Goal: Find specific page/section: Find specific page/section

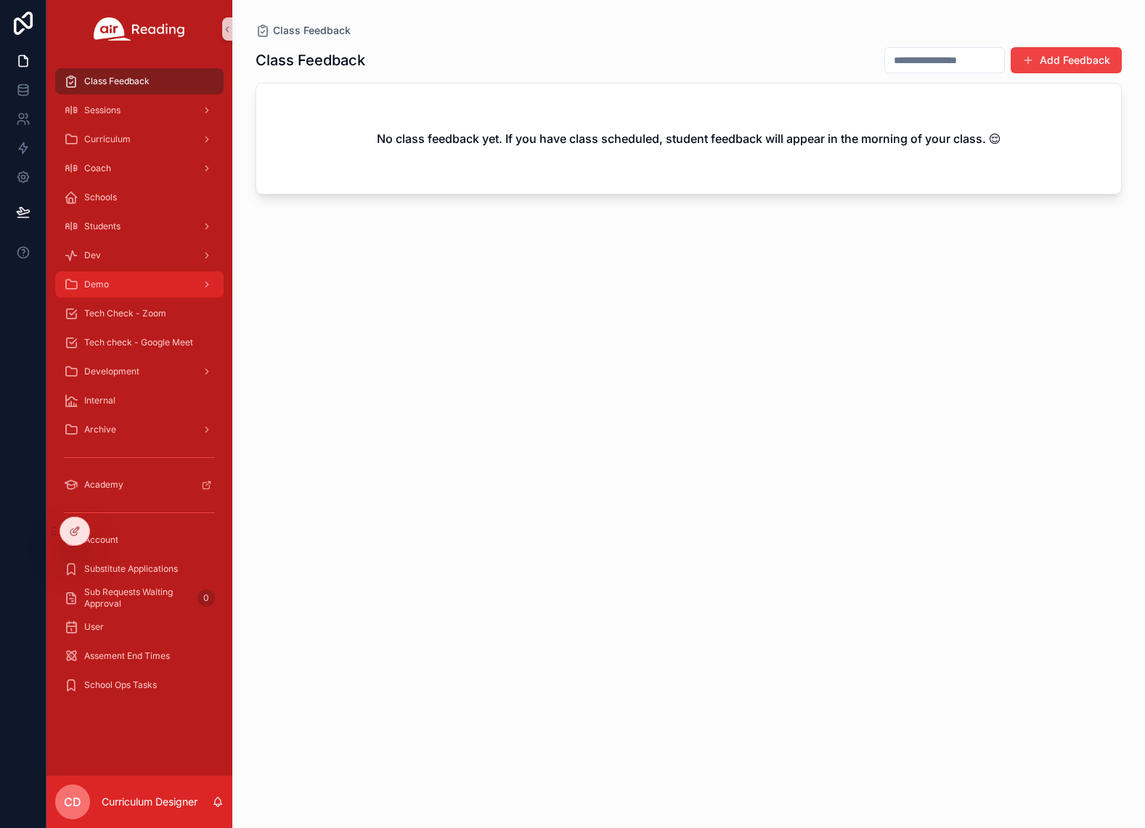
click at [96, 286] on span "Demo" at bounding box center [96, 285] width 25 height 12
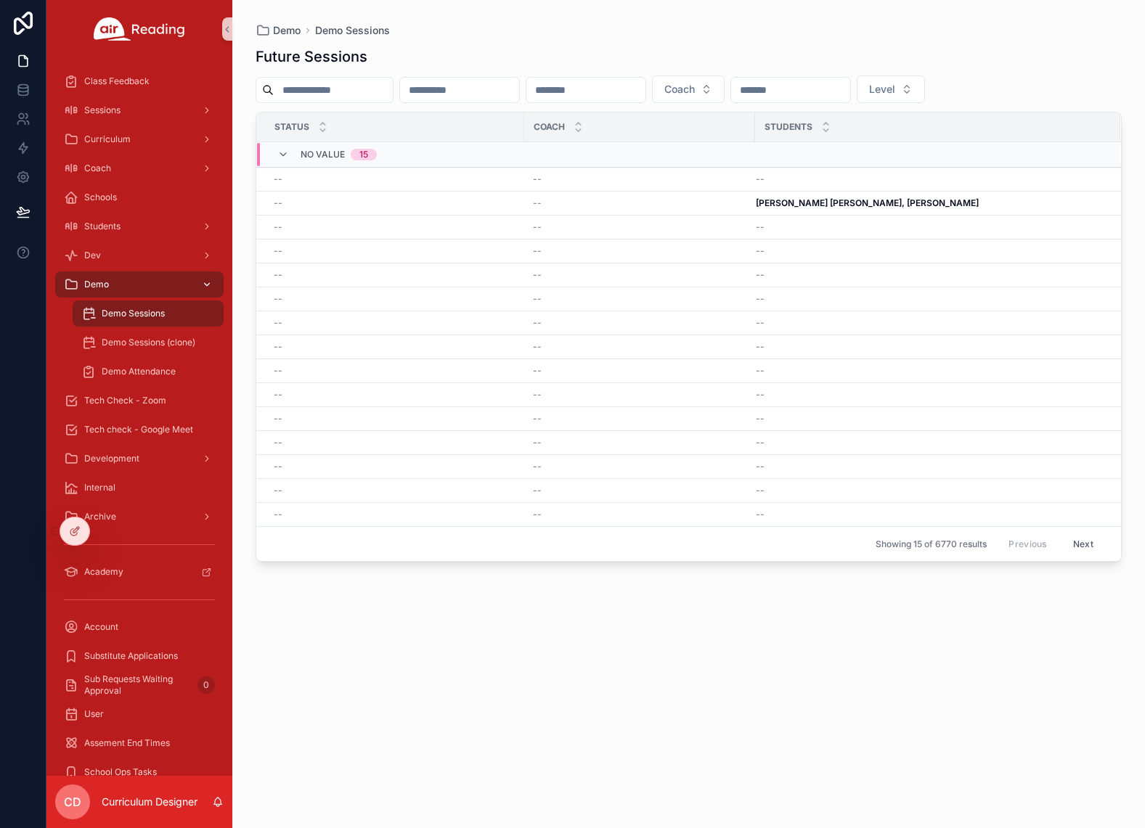
click at [74, 287] on icon "scrollable content" at bounding box center [71, 284] width 15 height 15
click at [73, 285] on icon "scrollable content" at bounding box center [71, 284] width 15 height 15
click at [212, 278] on div "scrollable content" at bounding box center [205, 284] width 19 height 23
click at [138, 176] on div "Coach" at bounding box center [139, 168] width 151 height 23
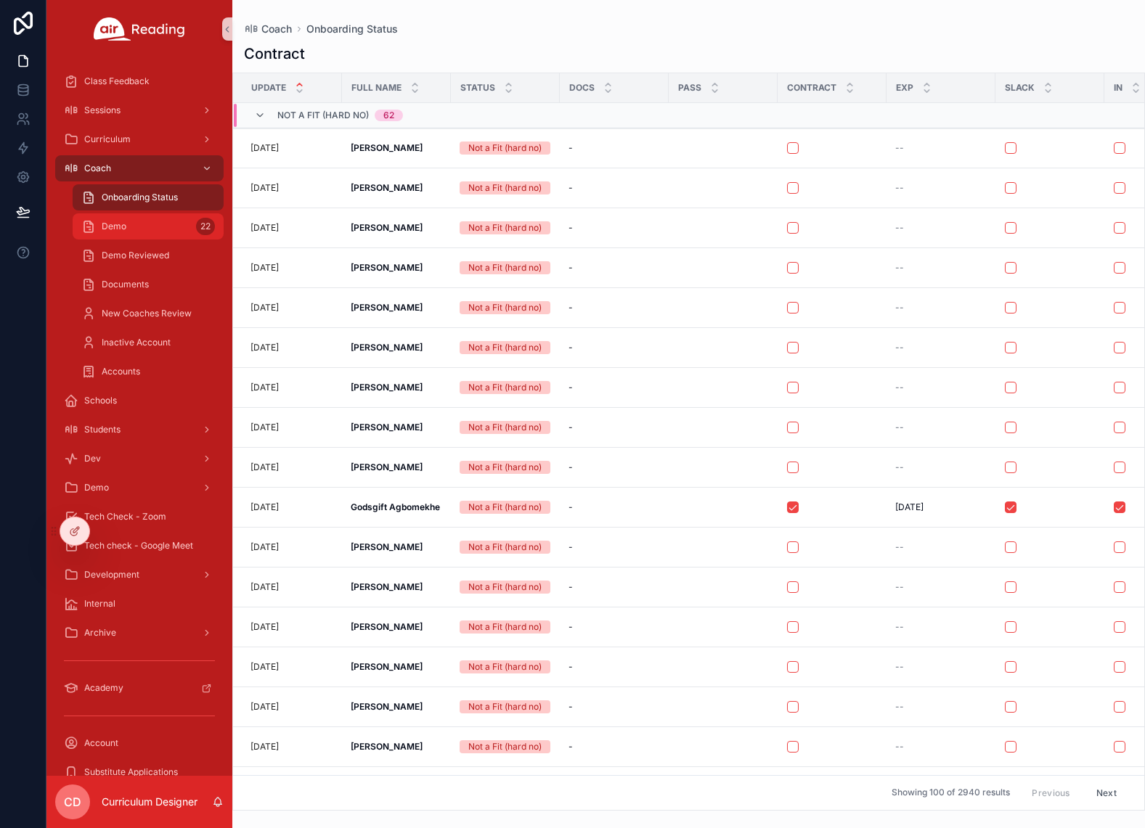
click at [122, 226] on span "Demo" at bounding box center [114, 227] width 25 height 12
